Goal: Information Seeking & Learning: Learn about a topic

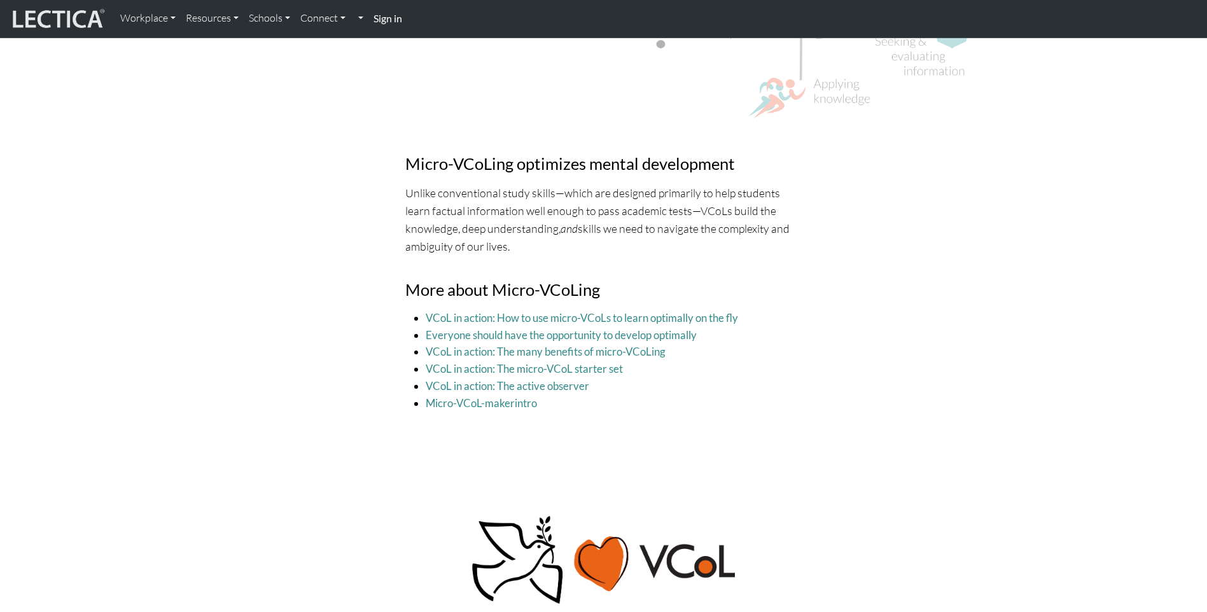
scroll to position [4149, 0]
click at [476, 398] on link "Micro-VCoL-maker" at bounding box center [470, 401] width 89 height 13
click at [205, 20] on link "Resources" at bounding box center [212, 18] width 63 height 27
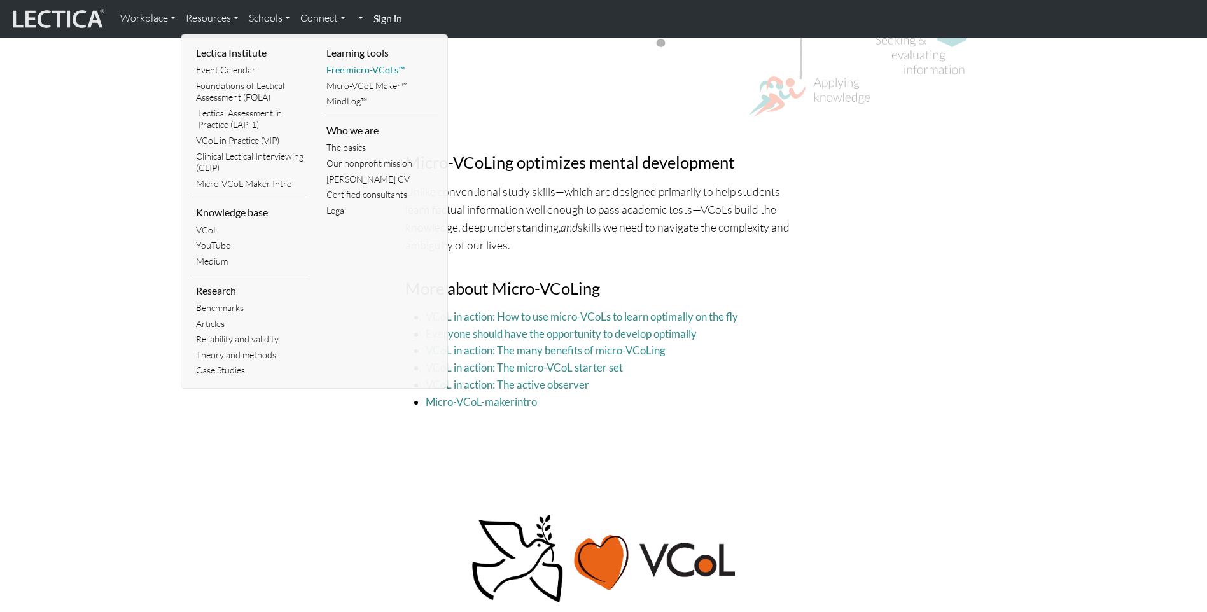
click at [386, 66] on link "Free micro-VCoLs™" at bounding box center [380, 70] width 115 height 16
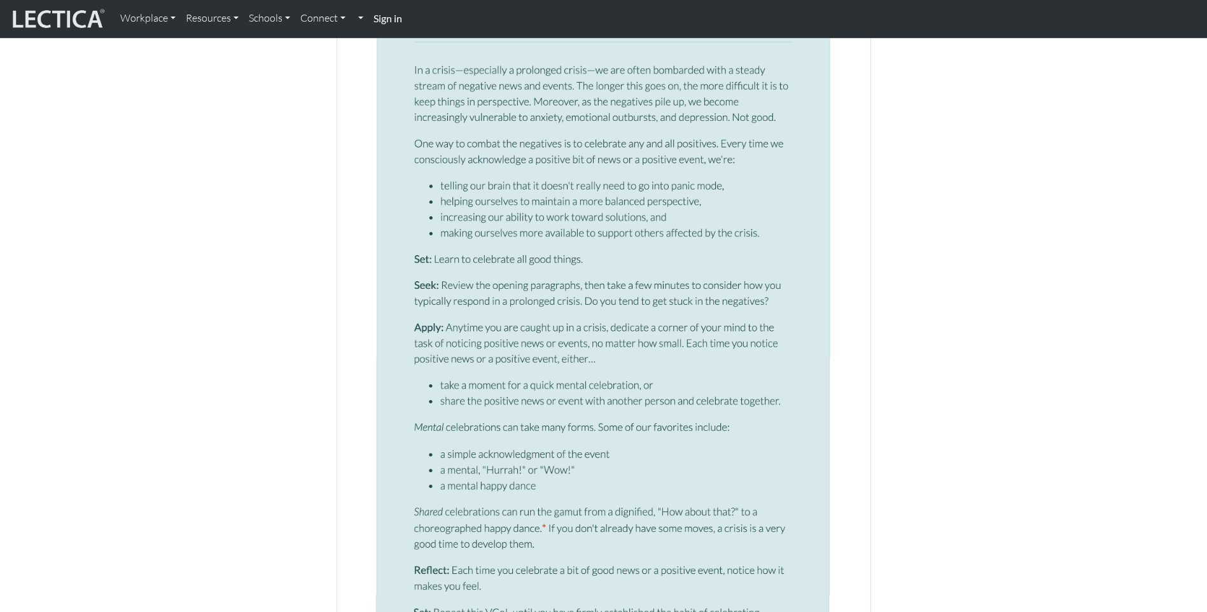
scroll to position [1209, 0]
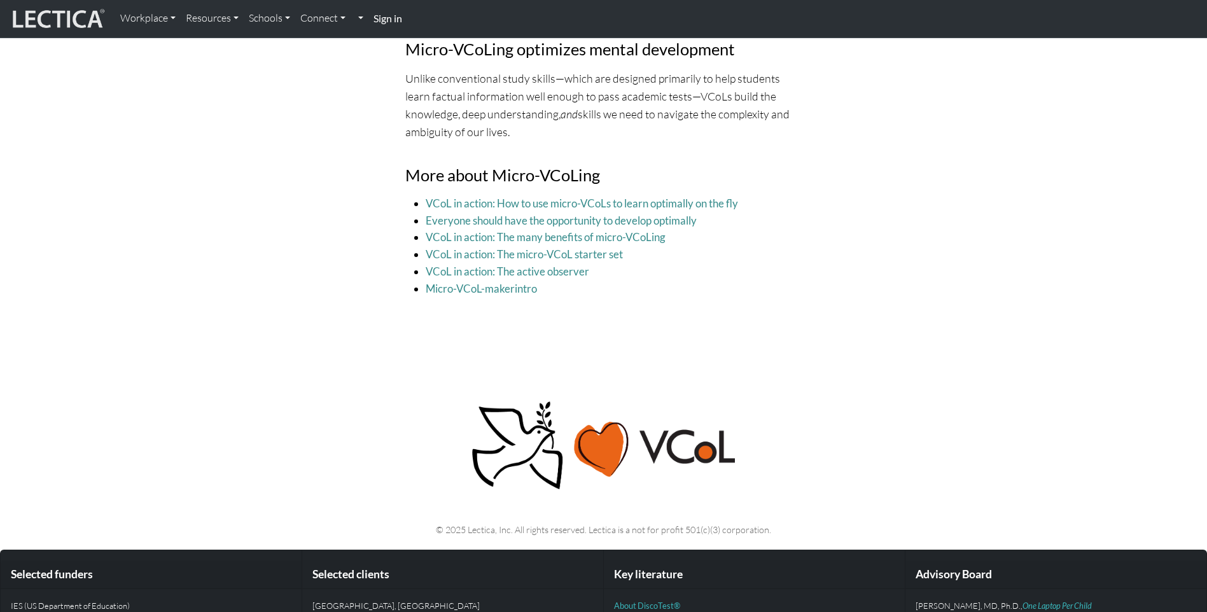
scroll to position [4263, 0]
click at [592, 249] on link "VCoL in action: The micro-VCoL starter set" at bounding box center [524, 253] width 197 height 13
